Goal: Transaction & Acquisition: Obtain resource

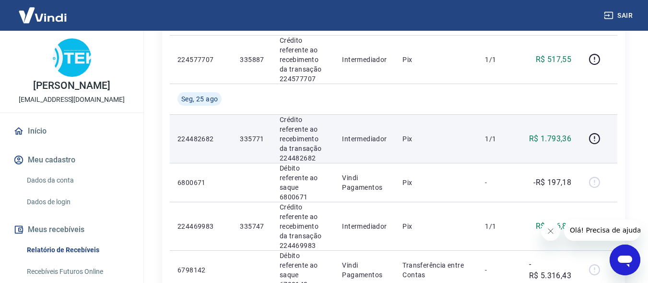
scroll to position [48, 0]
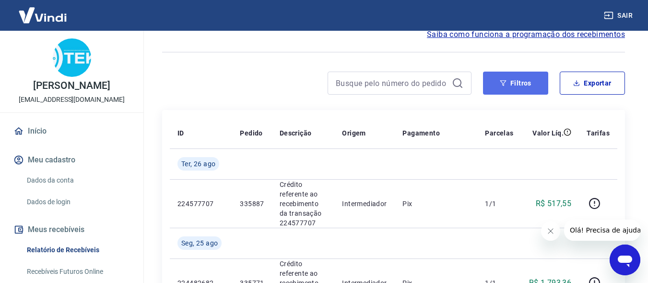
click at [522, 88] on button "Filtros" at bounding box center [515, 82] width 65 height 23
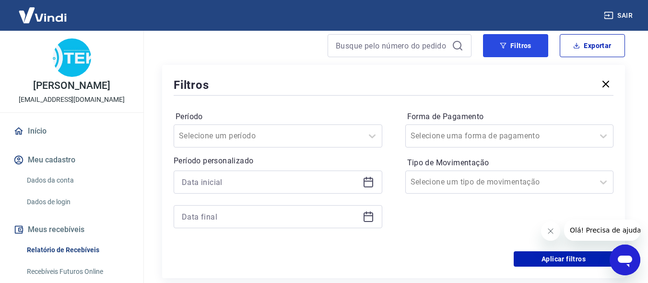
scroll to position [144, 0]
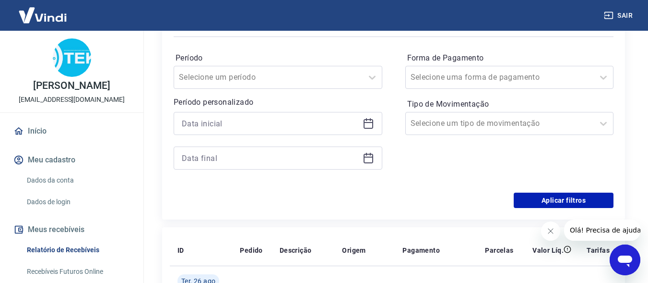
click at [369, 128] on icon at bounding box center [369, 124] width 10 height 10
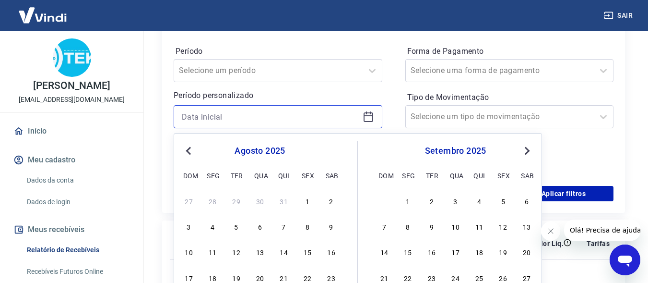
scroll to position [240, 0]
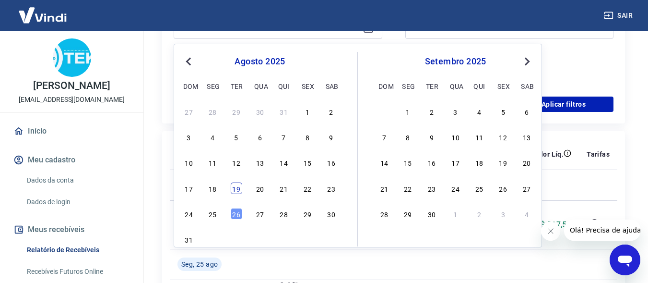
click at [238, 190] on div "19" at bounding box center [237, 188] width 12 height 12
type input "19/08/2025"
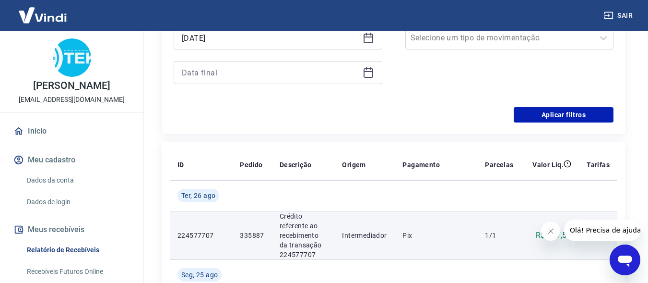
scroll to position [144, 0]
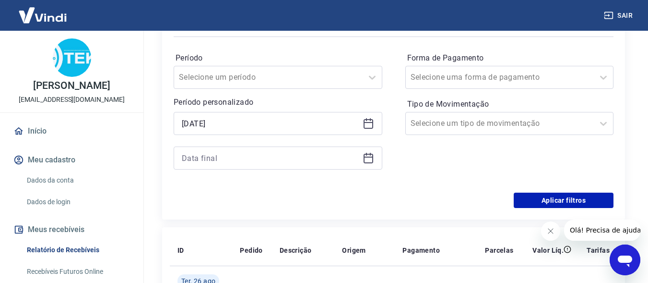
click at [367, 160] on icon at bounding box center [369, 158] width 12 height 12
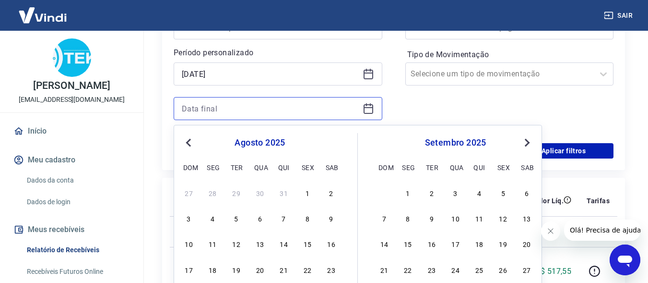
scroll to position [240, 0]
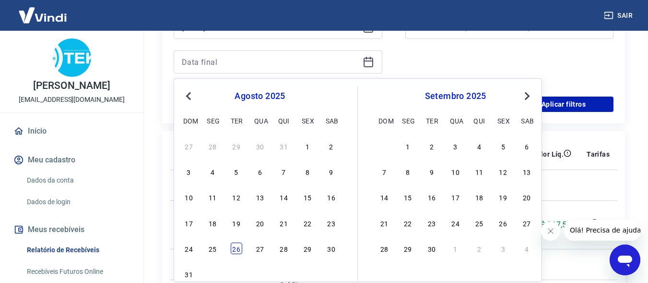
click at [237, 249] on div "26" at bounding box center [237, 248] width 12 height 12
type input "26/08/2025"
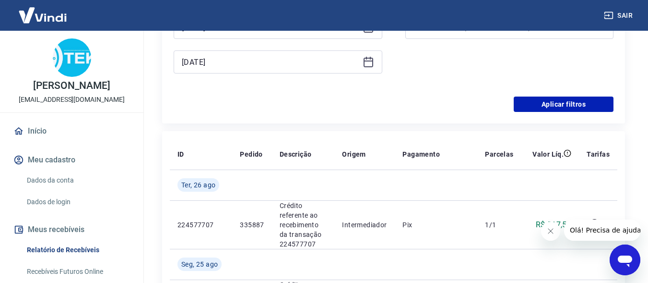
click at [547, 113] on div "Filtros Período Selecione um período Período personalizado Selected date: terça…" at bounding box center [393, 16] width 463 height 213
click at [547, 100] on button "Aplicar filtros" at bounding box center [564, 103] width 100 height 15
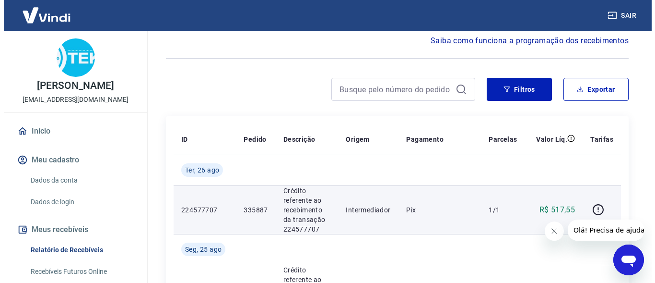
scroll to position [48, 0]
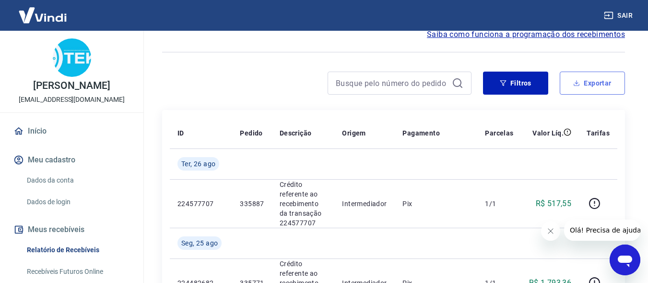
click at [571, 81] on button "Exportar" at bounding box center [592, 82] width 65 height 23
type input "19/08/2025"
type input "26/08/2025"
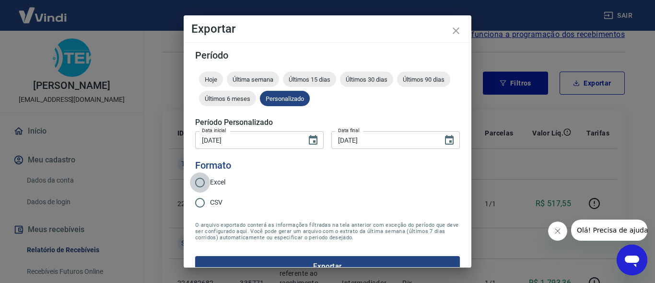
click at [200, 181] on input "Excel" at bounding box center [200, 182] width 20 height 20
radio input "true"
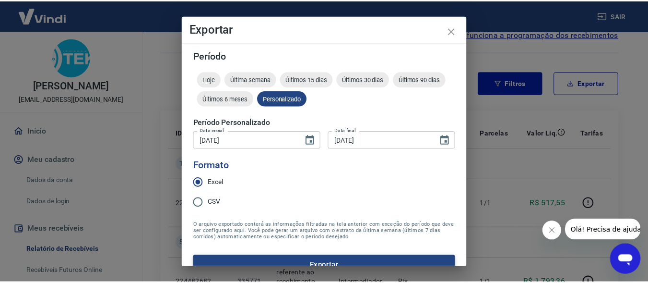
scroll to position [17, 0]
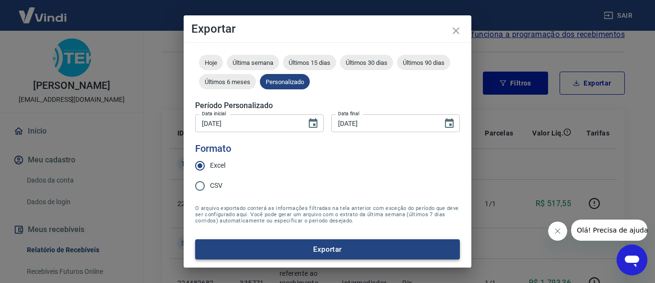
click at [293, 245] on button "Exportar" at bounding box center [327, 249] width 265 height 20
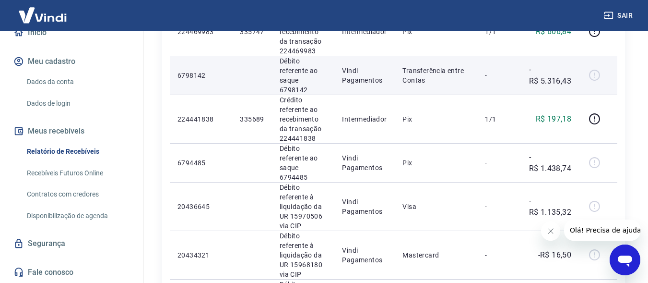
scroll to position [384, 0]
